Goal: Go to known website: Go to known website

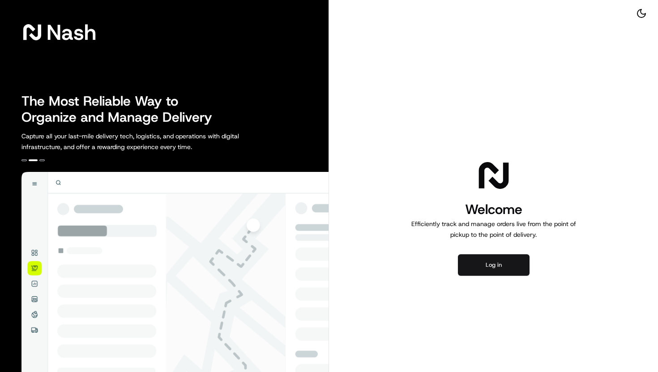
click at [484, 266] on button "Log in" at bounding box center [494, 264] width 72 height 21
